Goal: Task Accomplishment & Management: Manage account settings

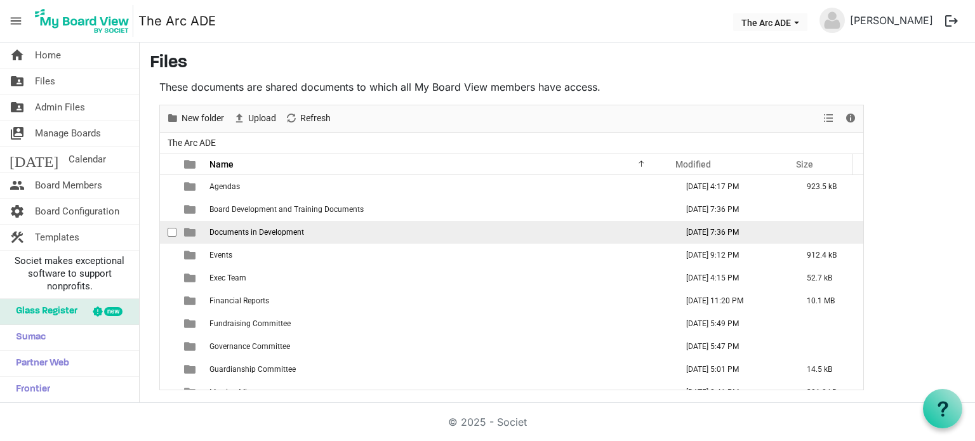
click at [270, 236] on td "Documents in Development" at bounding box center [439, 232] width 467 height 23
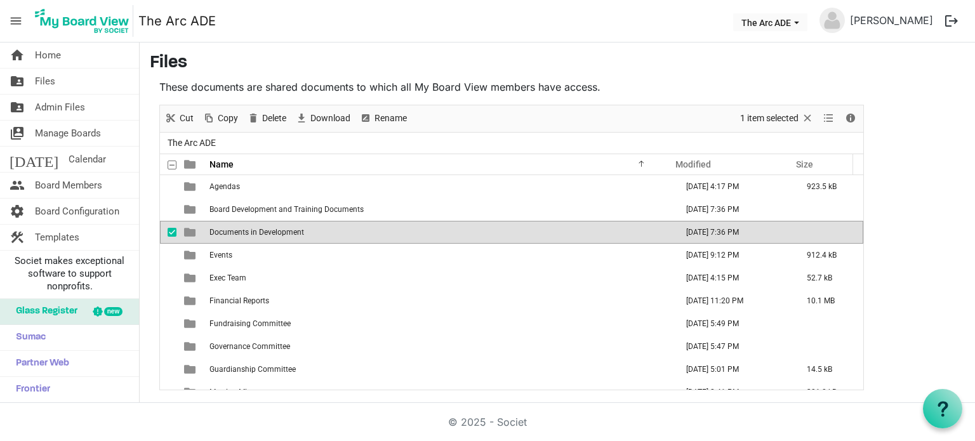
click at [269, 236] on td "Documents in Development" at bounding box center [439, 232] width 467 height 23
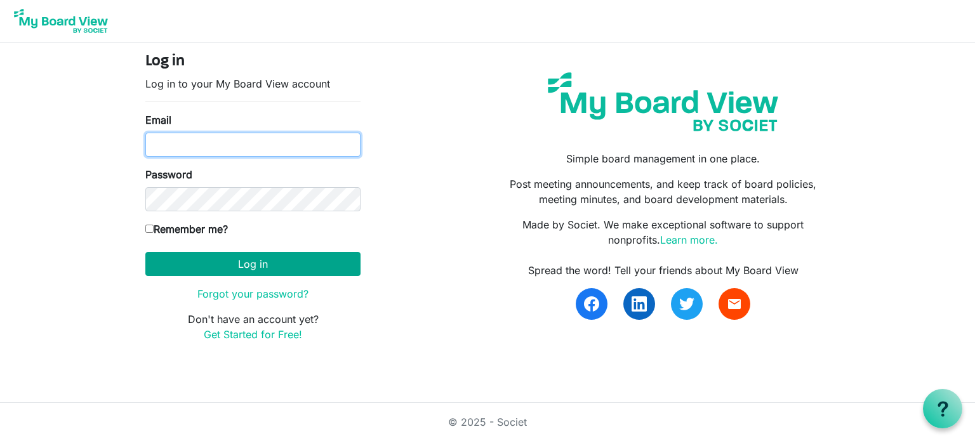
type input "[PERSON_NAME][EMAIL_ADDRESS][DOMAIN_NAME]"
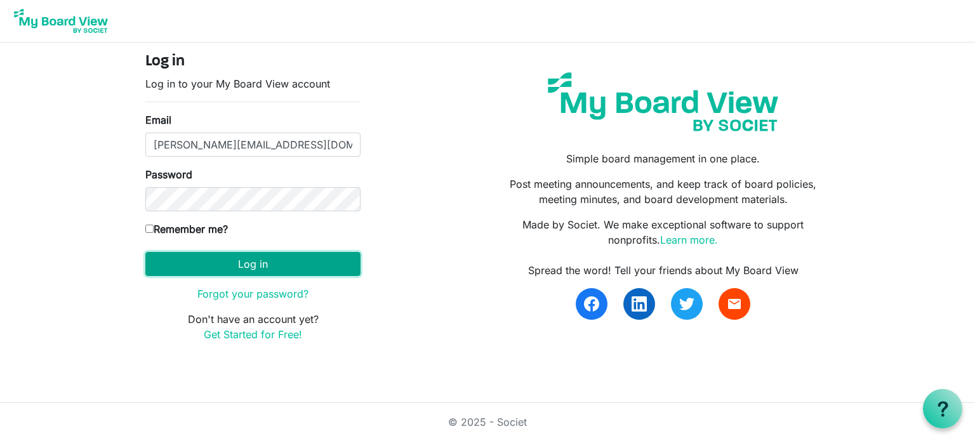
click at [288, 262] on button "Log in" at bounding box center [252, 264] width 215 height 24
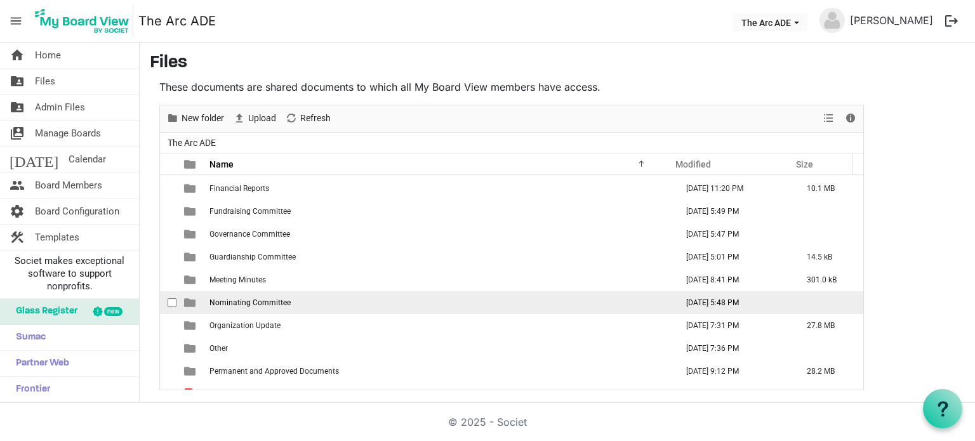
scroll to position [127, 0]
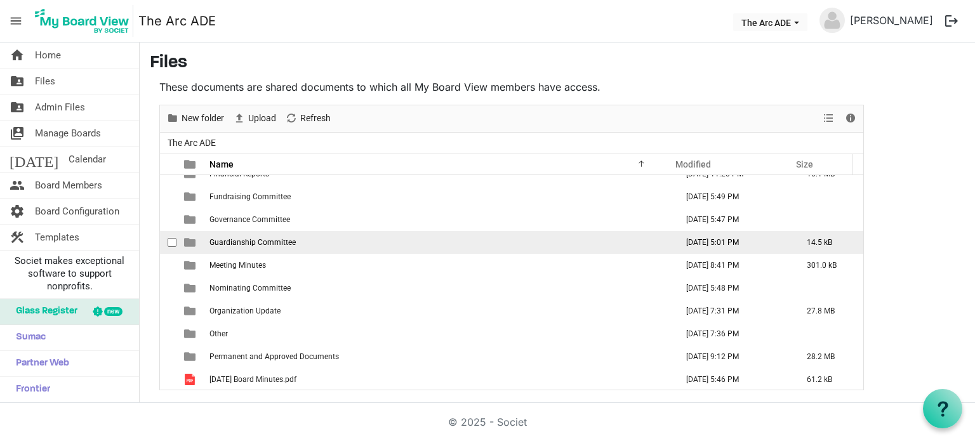
click at [277, 244] on span "Guardianship Committee" at bounding box center [252, 242] width 86 height 9
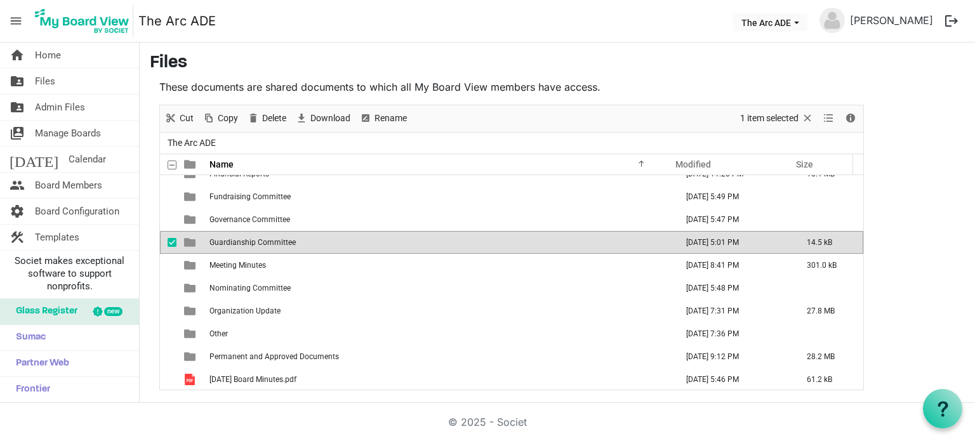
click at [277, 244] on span "Guardianship Committee" at bounding box center [252, 242] width 86 height 9
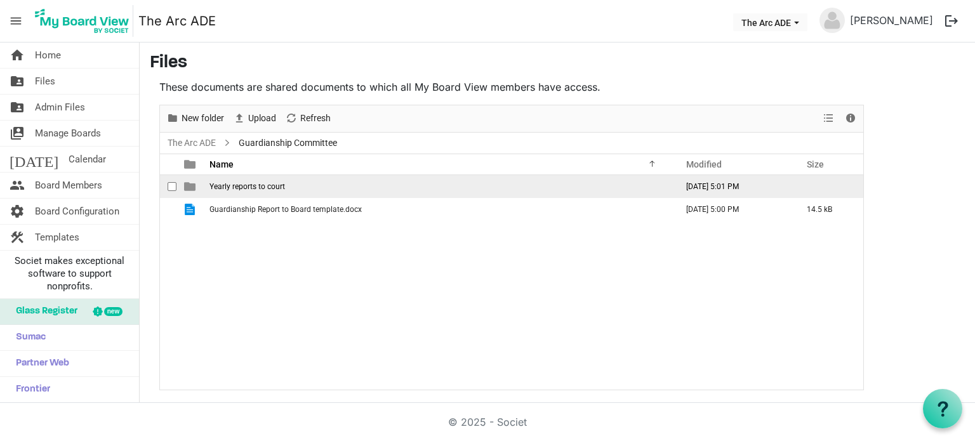
click at [270, 186] on span "Yearly reports to court" at bounding box center [247, 186] width 76 height 9
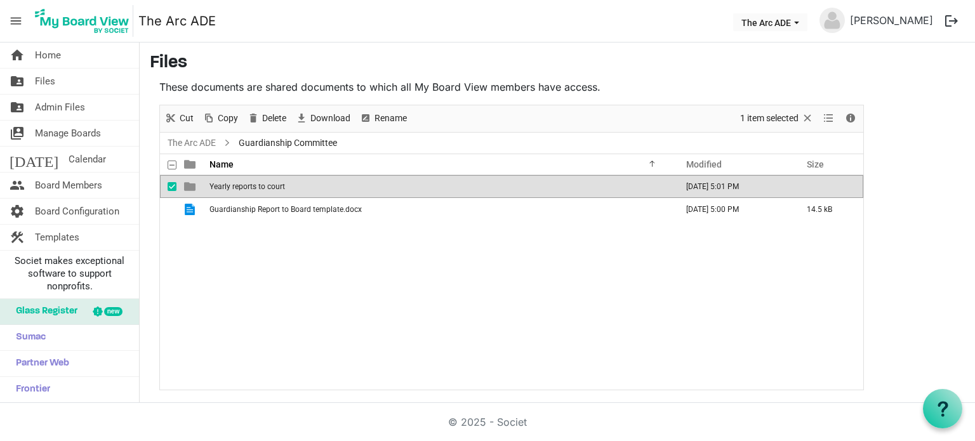
click at [270, 186] on span "Yearly reports to court" at bounding box center [247, 186] width 76 height 9
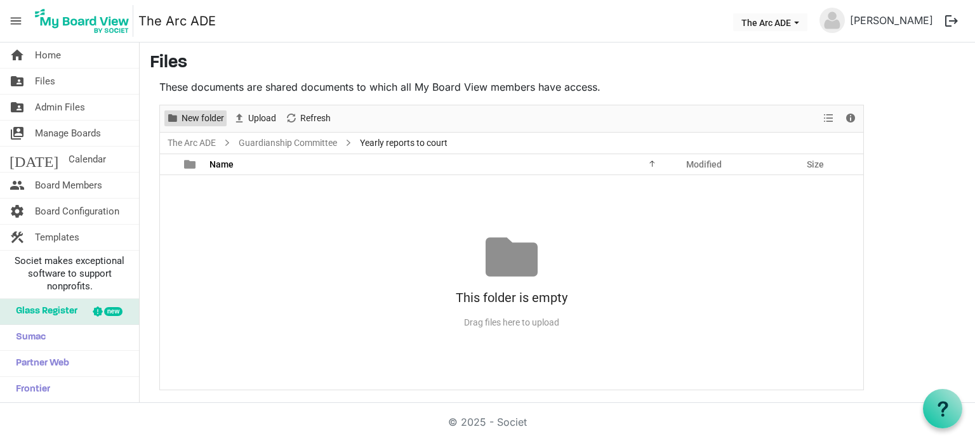
click at [204, 117] on span "New folder" at bounding box center [202, 118] width 45 height 16
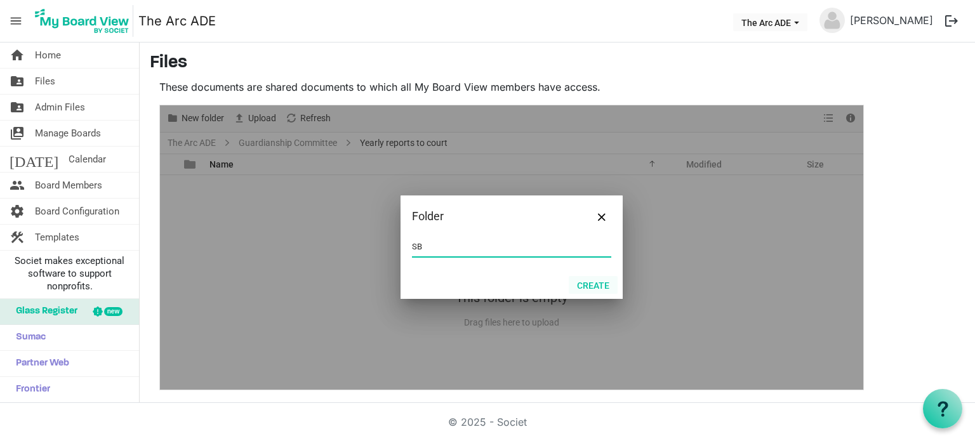
type input "SB"
click at [598, 284] on button "Create" at bounding box center [593, 285] width 49 height 18
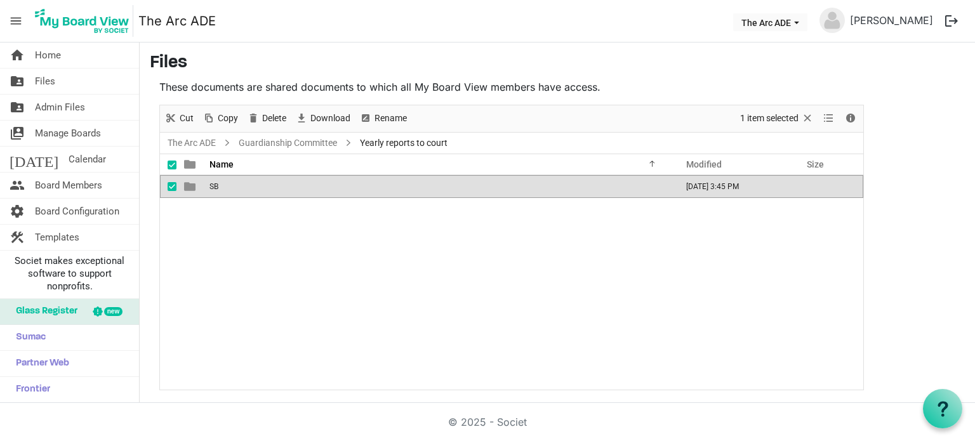
click at [270, 185] on td "SB" at bounding box center [439, 186] width 467 height 23
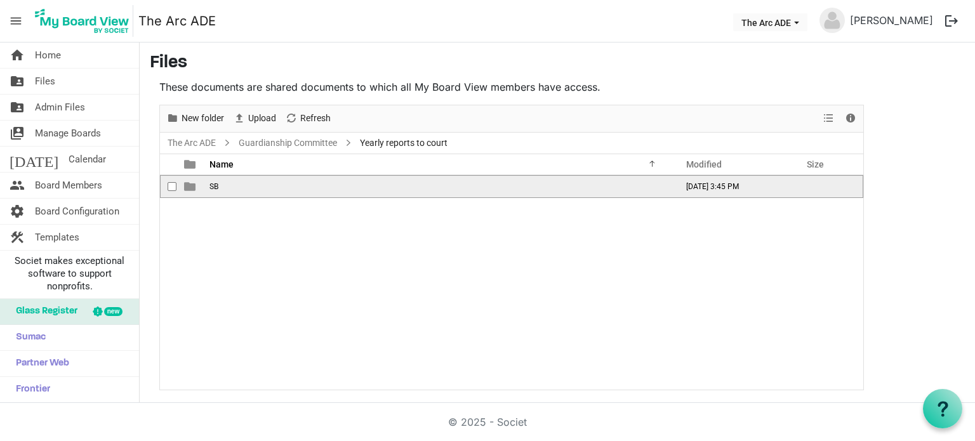
click at [269, 185] on td "SB" at bounding box center [439, 186] width 467 height 23
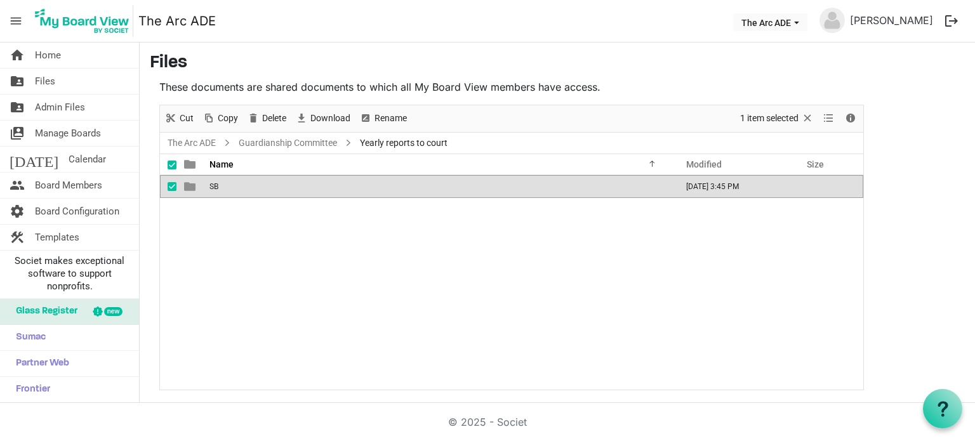
click at [226, 190] on td "SB" at bounding box center [439, 186] width 467 height 23
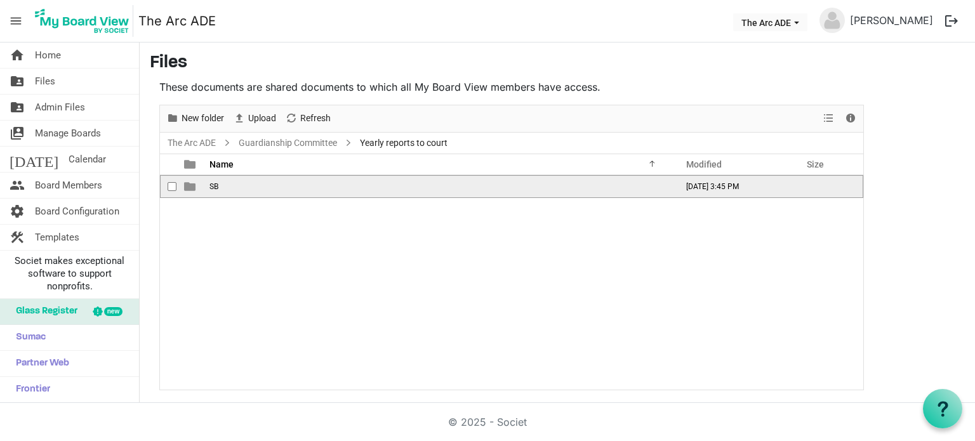
click at [227, 189] on td "SB" at bounding box center [439, 186] width 467 height 23
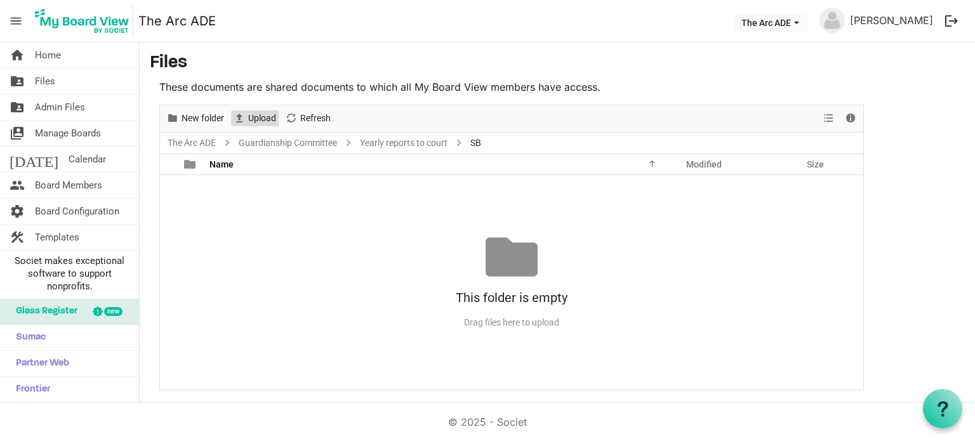
click at [268, 117] on span "Upload" at bounding box center [262, 118] width 30 height 16
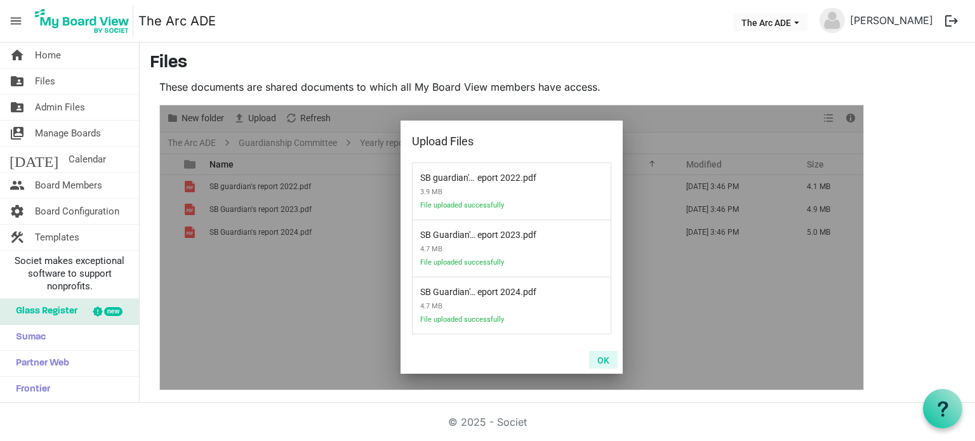
click at [607, 365] on button "OK" at bounding box center [603, 360] width 29 height 18
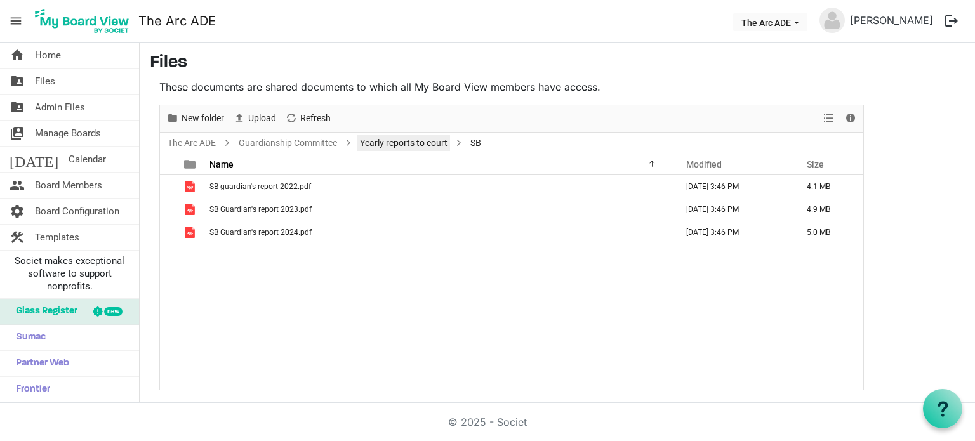
click at [407, 142] on link "Yearly reports to court" at bounding box center [403, 143] width 93 height 16
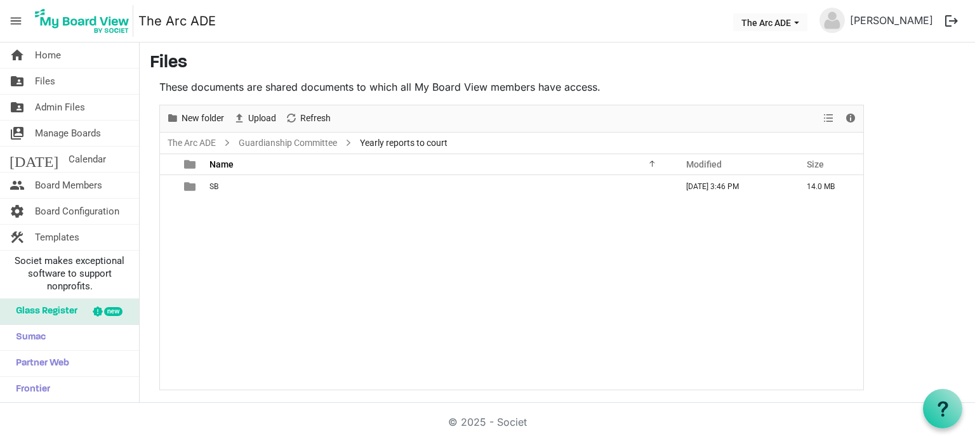
click at [908, 256] on main "Files These documents are shared documents to which all My Board View members h…" at bounding box center [557, 222] width 835 height 358
click at [201, 116] on span "New folder" at bounding box center [202, 118] width 45 height 16
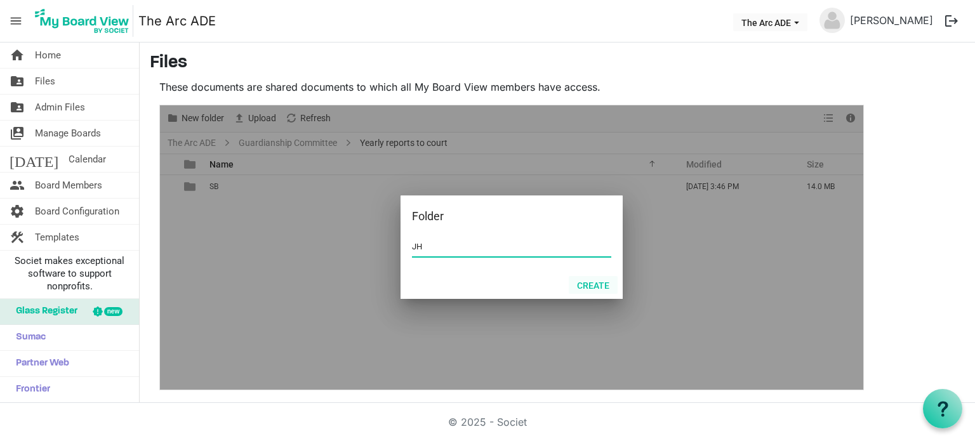
type input "JH"
click at [592, 284] on button "Create" at bounding box center [593, 285] width 49 height 18
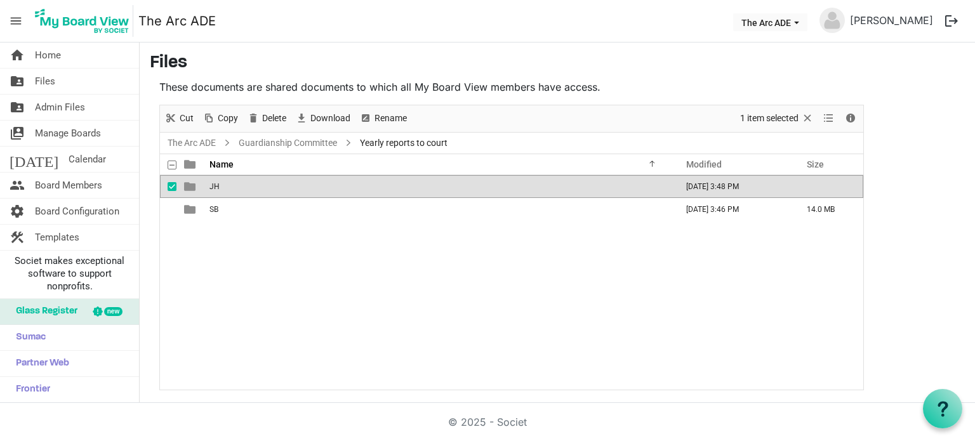
click at [281, 185] on td "JH" at bounding box center [439, 186] width 467 height 23
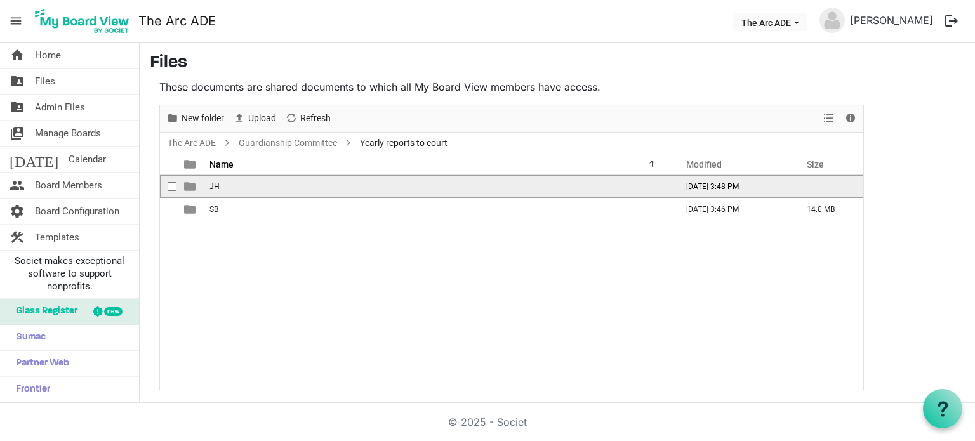
click at [281, 185] on td "JH" at bounding box center [439, 186] width 467 height 23
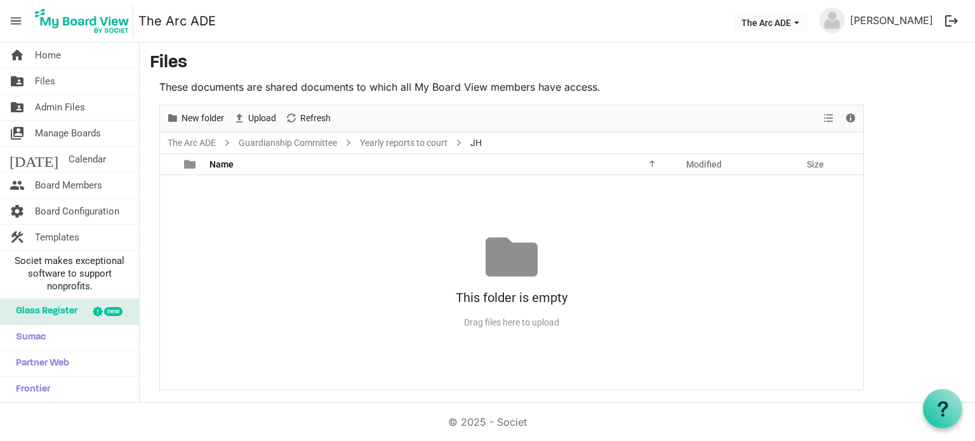
click at [913, 193] on main "Files These documents are shared documents to which all My Board View members h…" at bounding box center [557, 222] width 835 height 358
click at [265, 116] on span "Upload" at bounding box center [262, 118] width 30 height 16
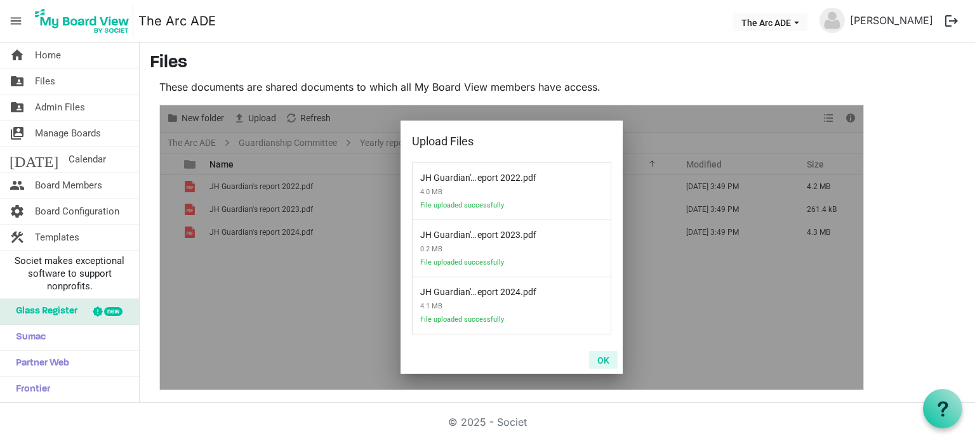
click at [607, 361] on button "OK" at bounding box center [603, 360] width 29 height 18
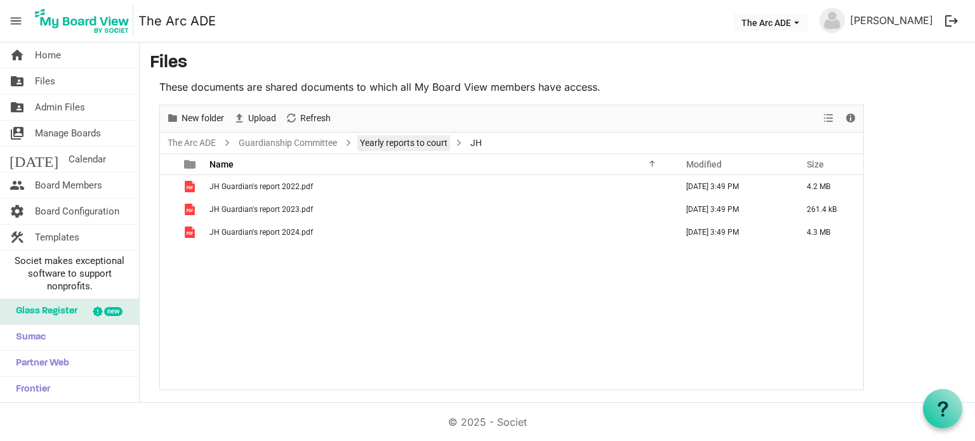
click at [413, 142] on link "Yearly reports to court" at bounding box center [403, 143] width 93 height 16
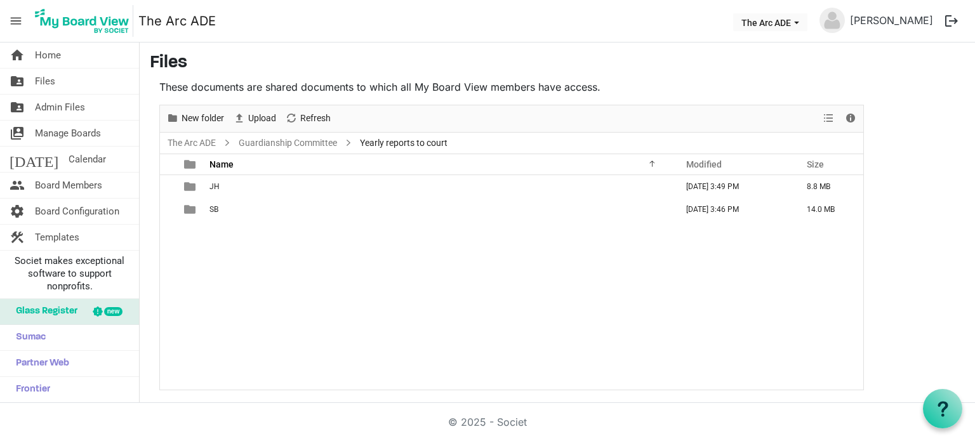
click at [908, 192] on main "Files These documents are shared documents to which all My Board View members h…" at bounding box center [557, 222] width 835 height 358
click at [204, 118] on span "New folder" at bounding box center [202, 118] width 45 height 16
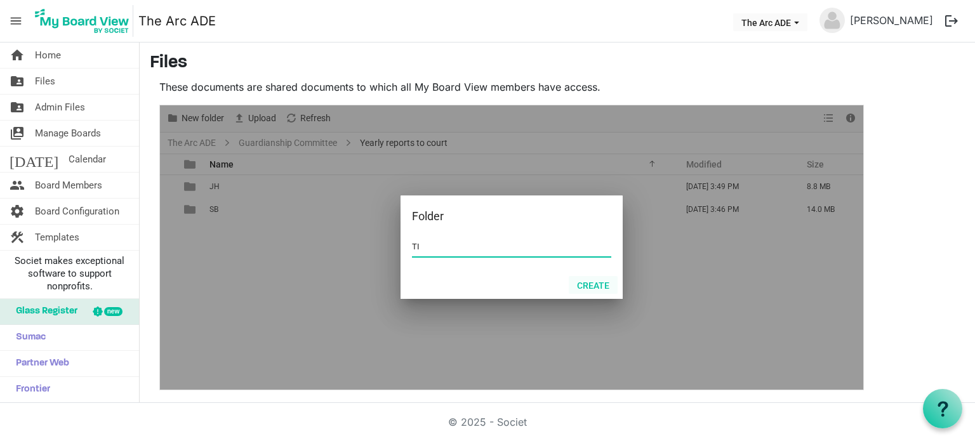
type input "TI"
click at [593, 288] on button "Create" at bounding box center [593, 285] width 49 height 18
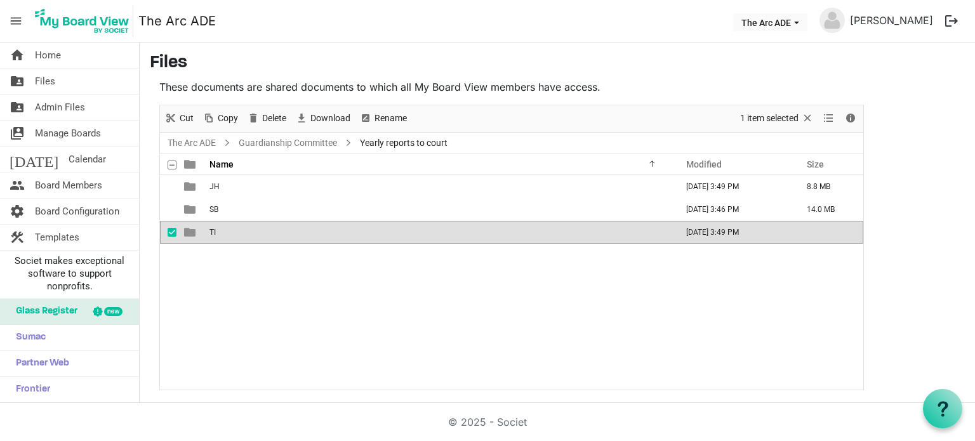
click at [351, 228] on td "TI" at bounding box center [439, 232] width 467 height 23
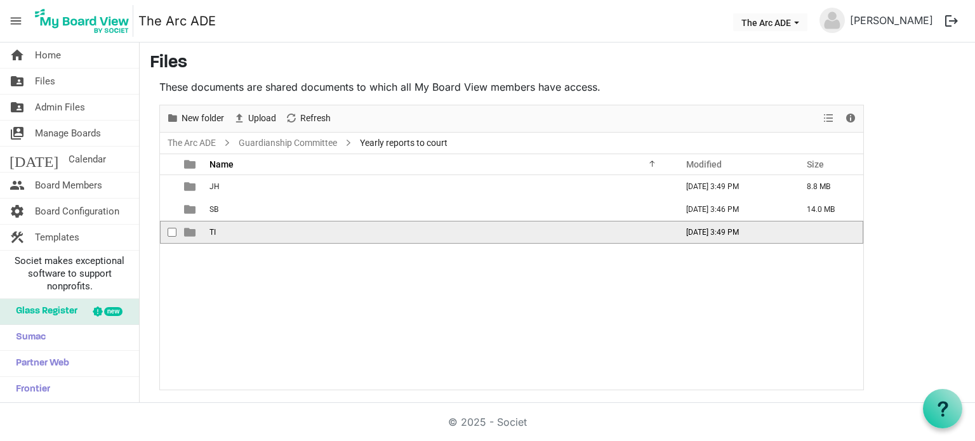
click at [351, 228] on td "TI" at bounding box center [439, 232] width 467 height 23
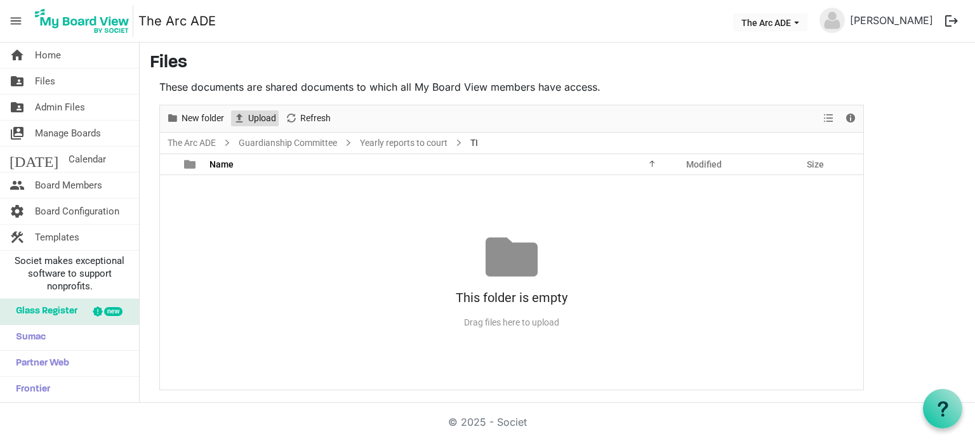
click at [259, 117] on span "Upload" at bounding box center [262, 118] width 30 height 16
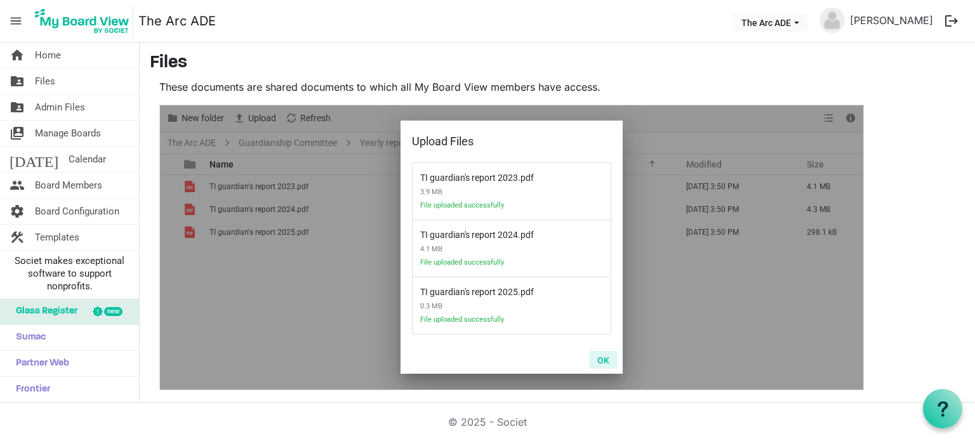
click at [602, 358] on button "OK" at bounding box center [603, 360] width 29 height 18
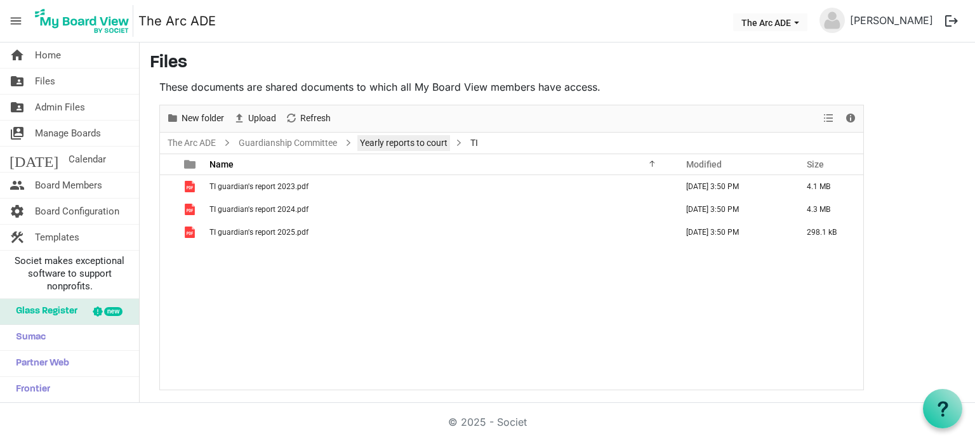
click at [395, 143] on link "Yearly reports to court" at bounding box center [403, 143] width 93 height 16
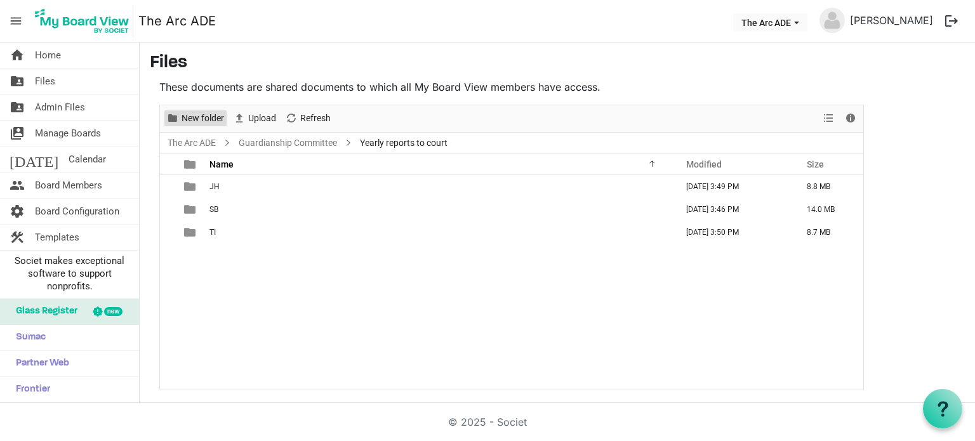
click at [192, 114] on span "New folder" at bounding box center [202, 118] width 45 height 16
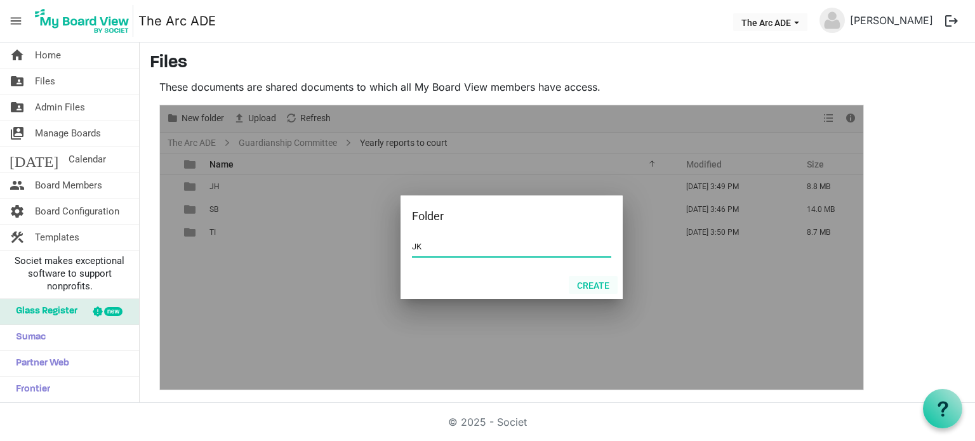
type input "JK"
click at [600, 289] on button "Create" at bounding box center [593, 285] width 49 height 18
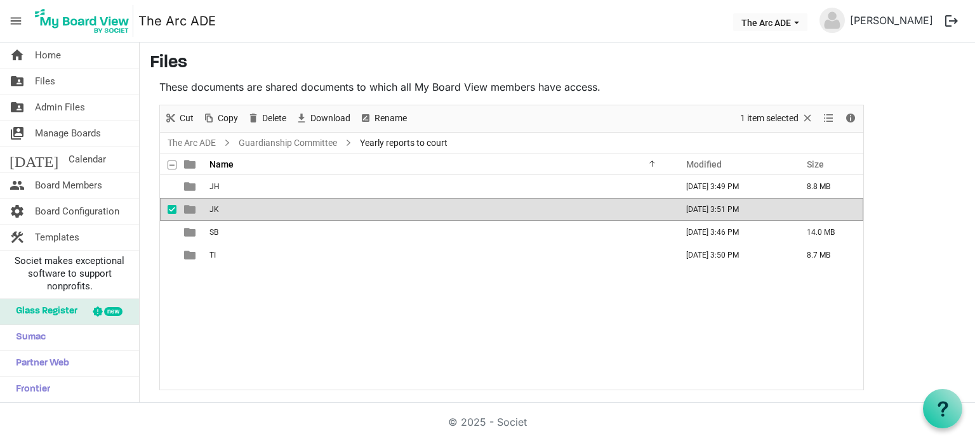
click at [261, 208] on td "JK" at bounding box center [439, 209] width 467 height 23
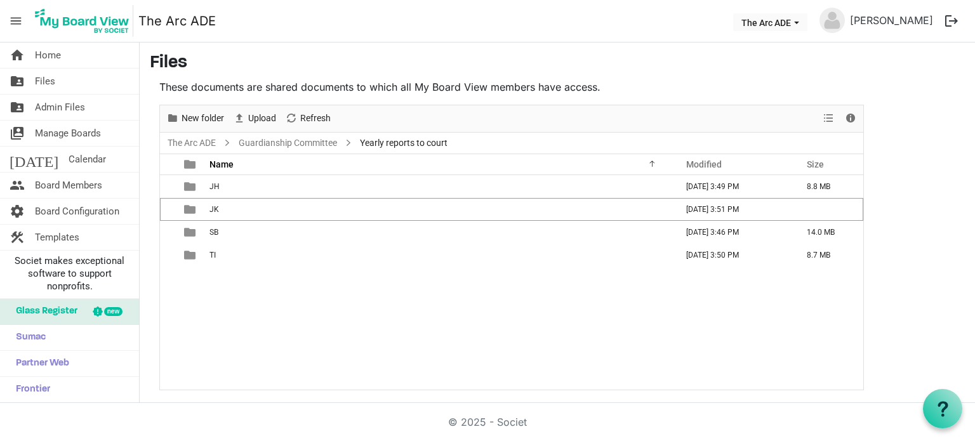
click at [261, 208] on td "JK" at bounding box center [439, 209] width 467 height 23
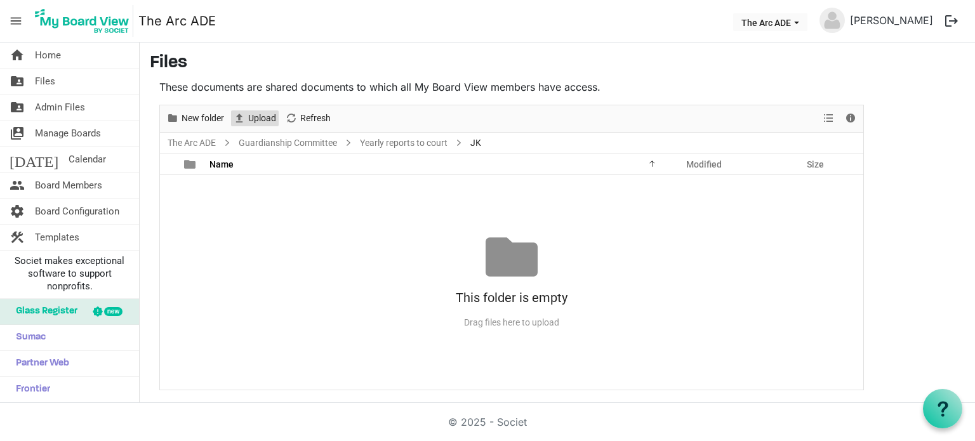
click at [270, 117] on span "Upload" at bounding box center [262, 118] width 30 height 16
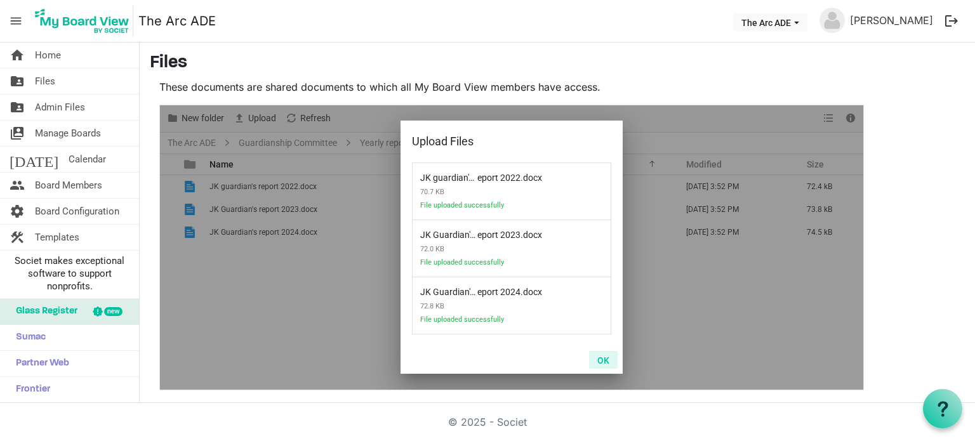
click at [604, 363] on button "OK" at bounding box center [603, 360] width 29 height 18
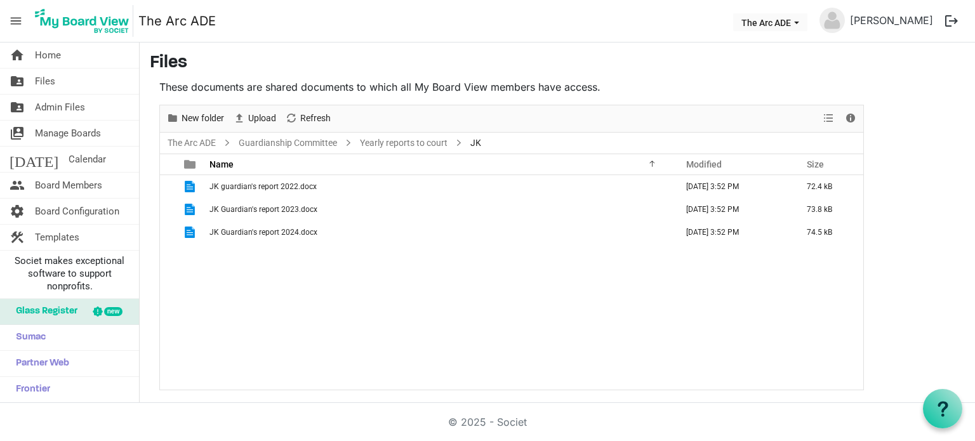
click at [922, 198] on main "Files These documents are shared documents to which all My Board View members h…" at bounding box center [557, 222] width 835 height 358
click at [375, 145] on link "Yearly reports to court" at bounding box center [403, 143] width 93 height 16
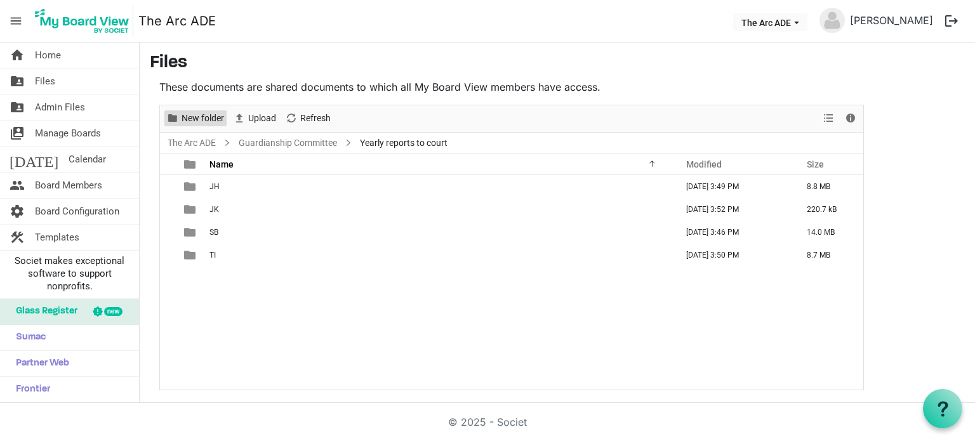
click at [198, 122] on span "New folder" at bounding box center [202, 118] width 45 height 16
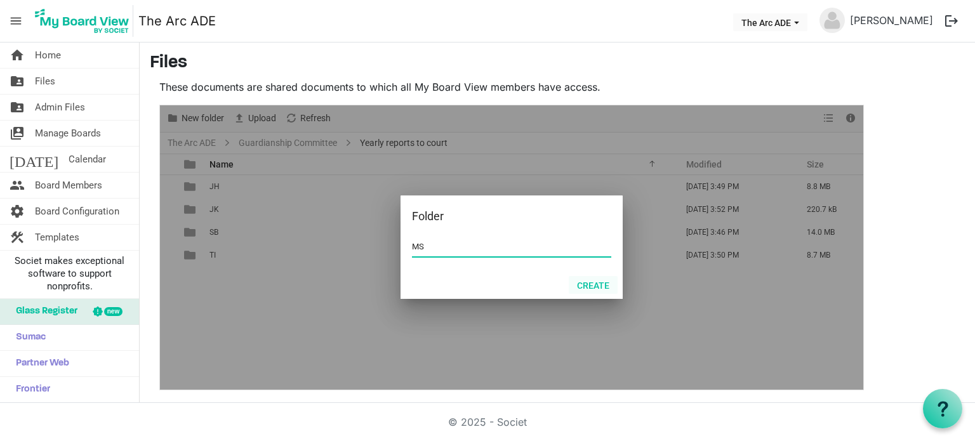
type input "MS"
click at [593, 286] on button "Create" at bounding box center [593, 285] width 49 height 18
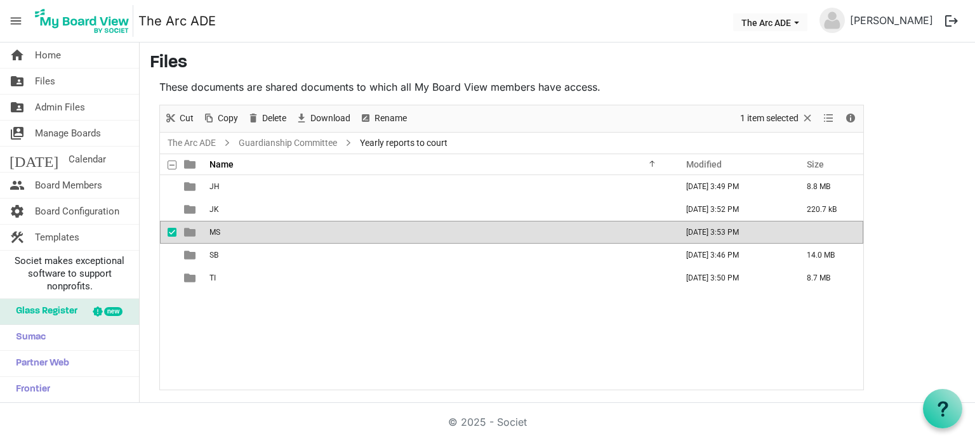
click at [244, 230] on td "MS" at bounding box center [439, 232] width 467 height 23
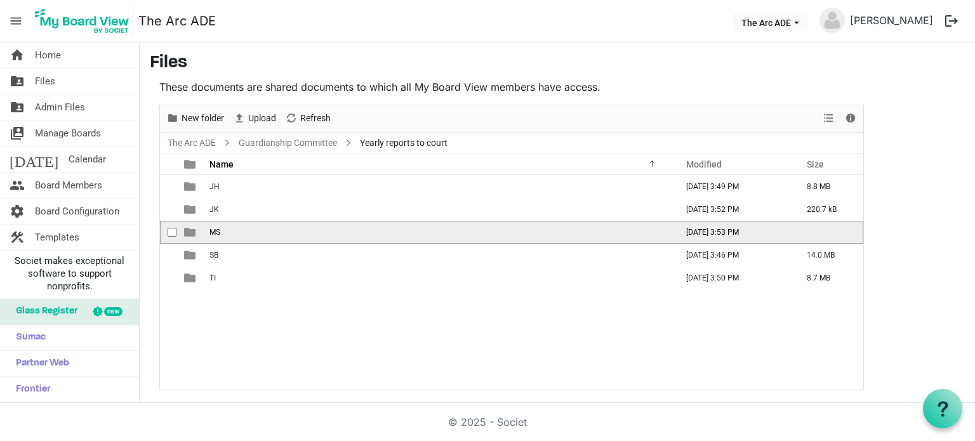
click at [244, 230] on td "MS" at bounding box center [439, 232] width 467 height 23
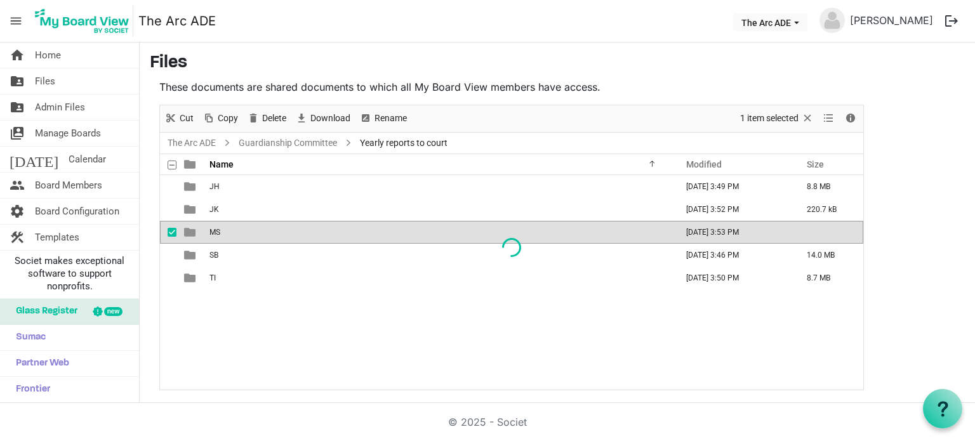
click at [210, 230] on div at bounding box center [511, 247] width 703 height 284
click at [187, 232] on div at bounding box center [511, 247] width 703 height 284
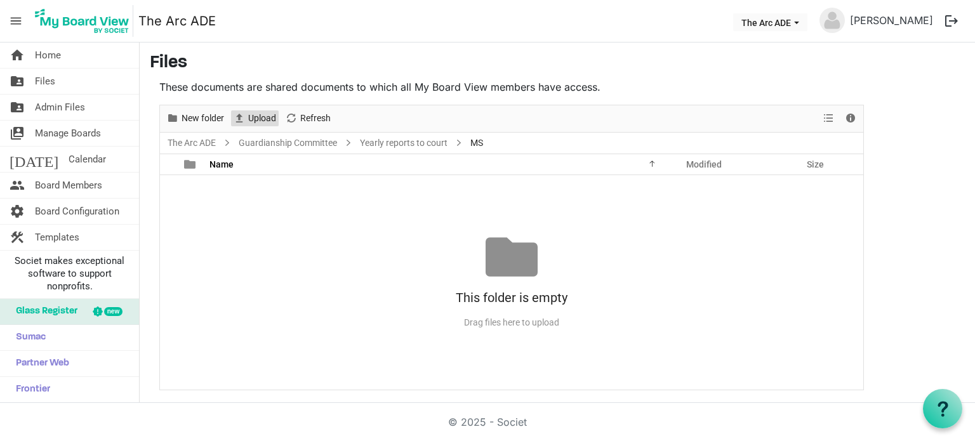
click at [265, 121] on span "Upload" at bounding box center [262, 118] width 30 height 16
click at [922, 145] on main "Files These documents are shared documents to which all My Board View members h…" at bounding box center [557, 222] width 835 height 358
click at [398, 146] on link "Yearly reports to court" at bounding box center [403, 143] width 93 height 16
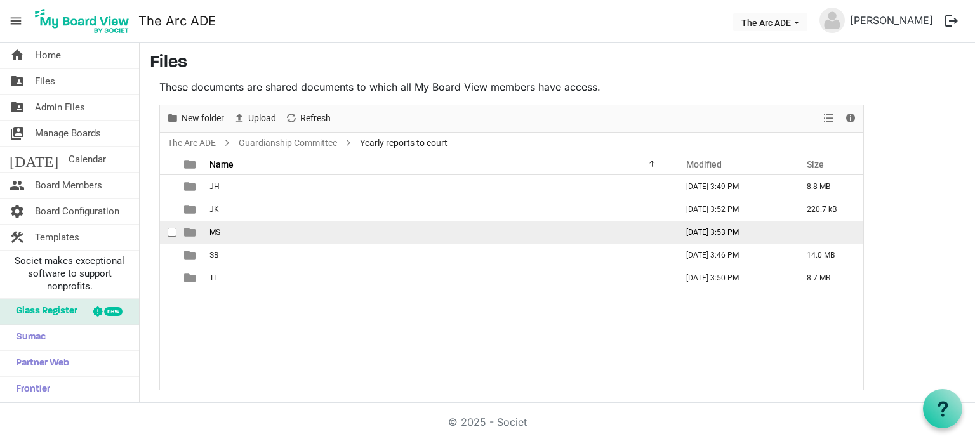
click at [216, 237] on td "MS" at bounding box center [439, 232] width 467 height 23
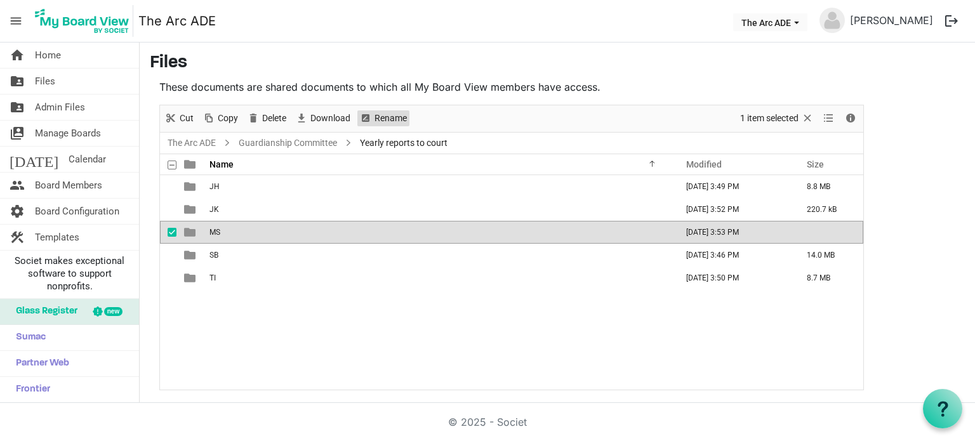
click at [381, 119] on span "Rename" at bounding box center [390, 118] width 35 height 16
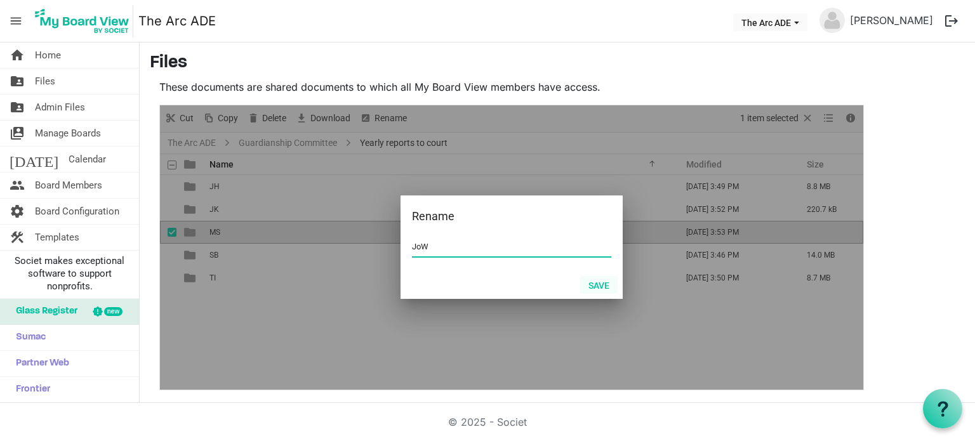
type input "JoW"
click at [607, 287] on button "Save" at bounding box center [598, 285] width 37 height 18
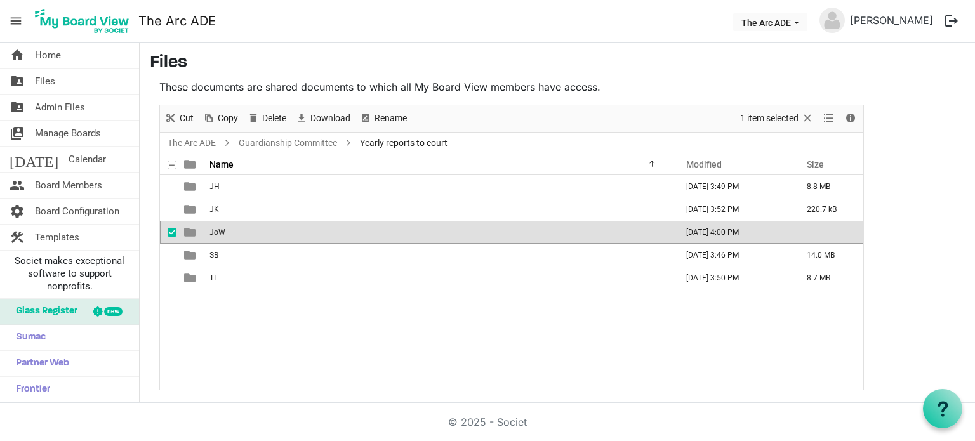
click at [300, 228] on td "JoW" at bounding box center [439, 232] width 467 height 23
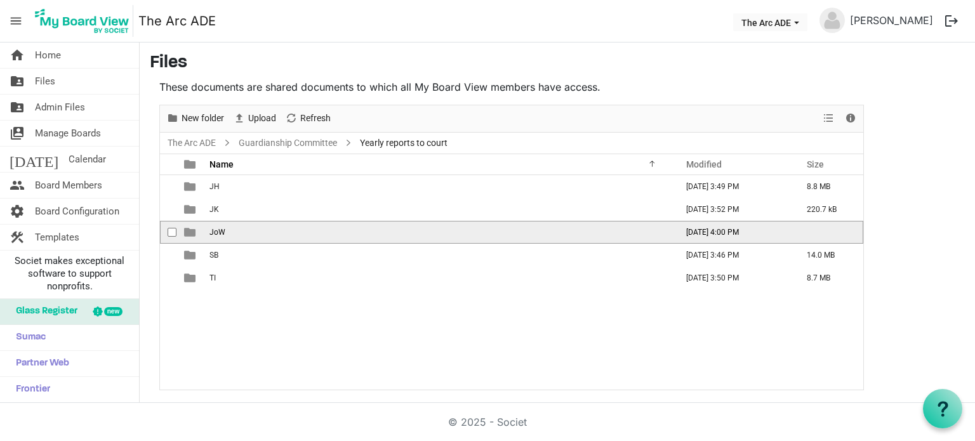
click at [300, 228] on td "JoW" at bounding box center [439, 232] width 467 height 23
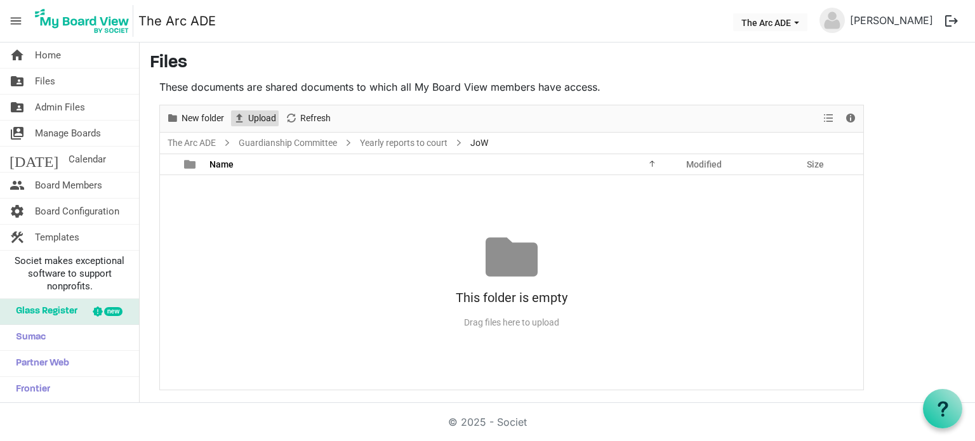
click at [261, 120] on span "Upload" at bounding box center [262, 118] width 30 height 16
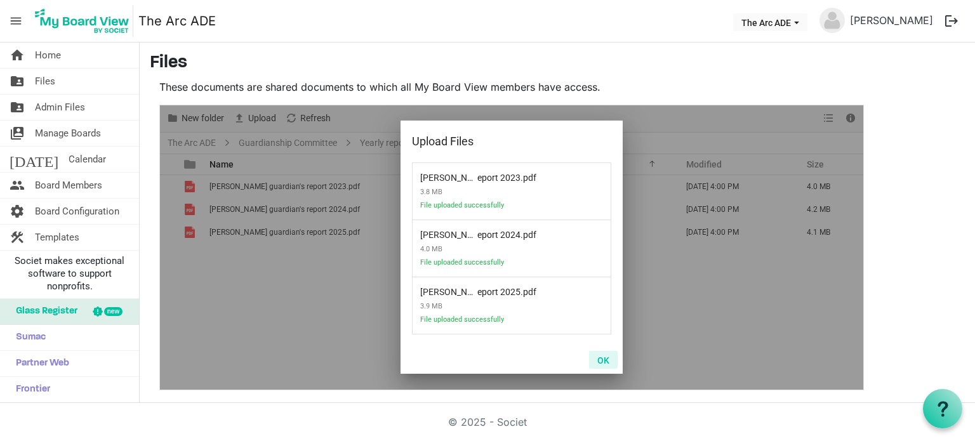
click at [607, 359] on button "OK" at bounding box center [603, 360] width 29 height 18
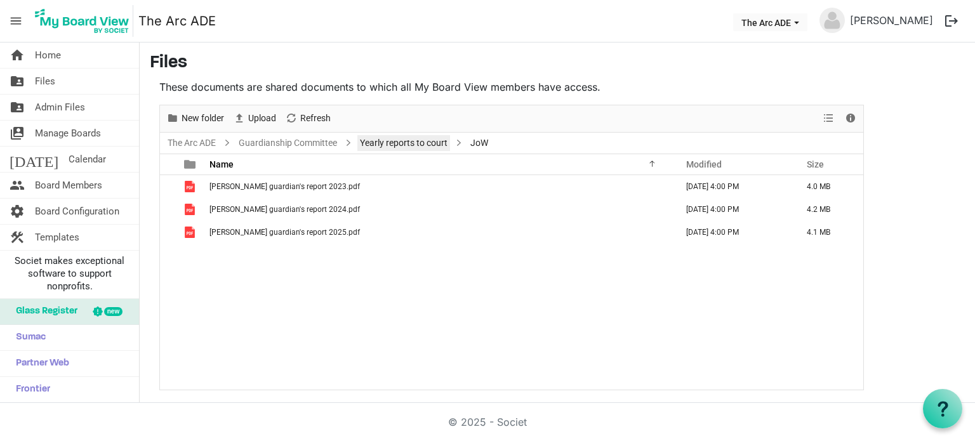
click at [376, 150] on link "Yearly reports to court" at bounding box center [403, 143] width 93 height 16
